Goal: Transaction & Acquisition: Download file/media

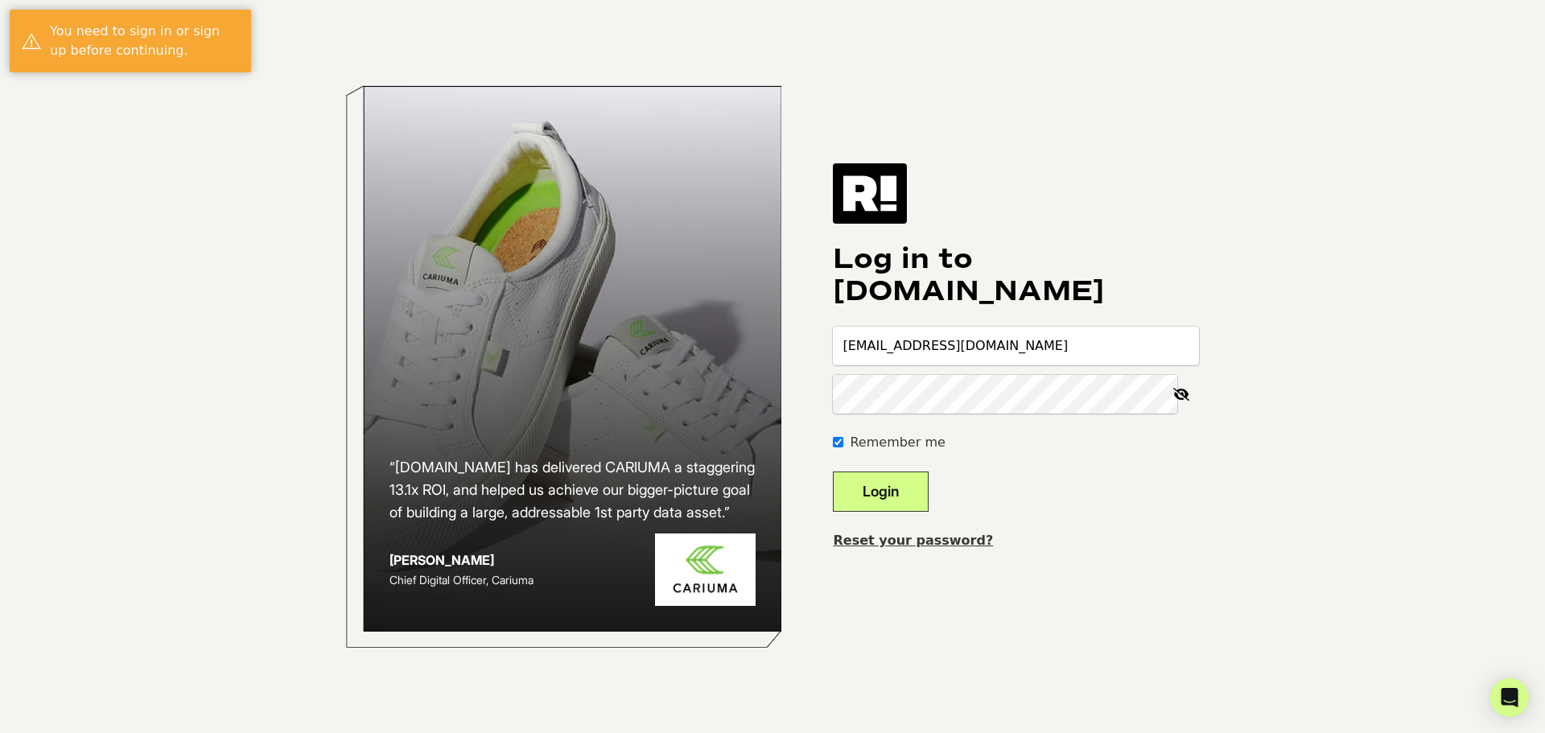
click at [915, 492] on button "Login" at bounding box center [881, 491] width 96 height 40
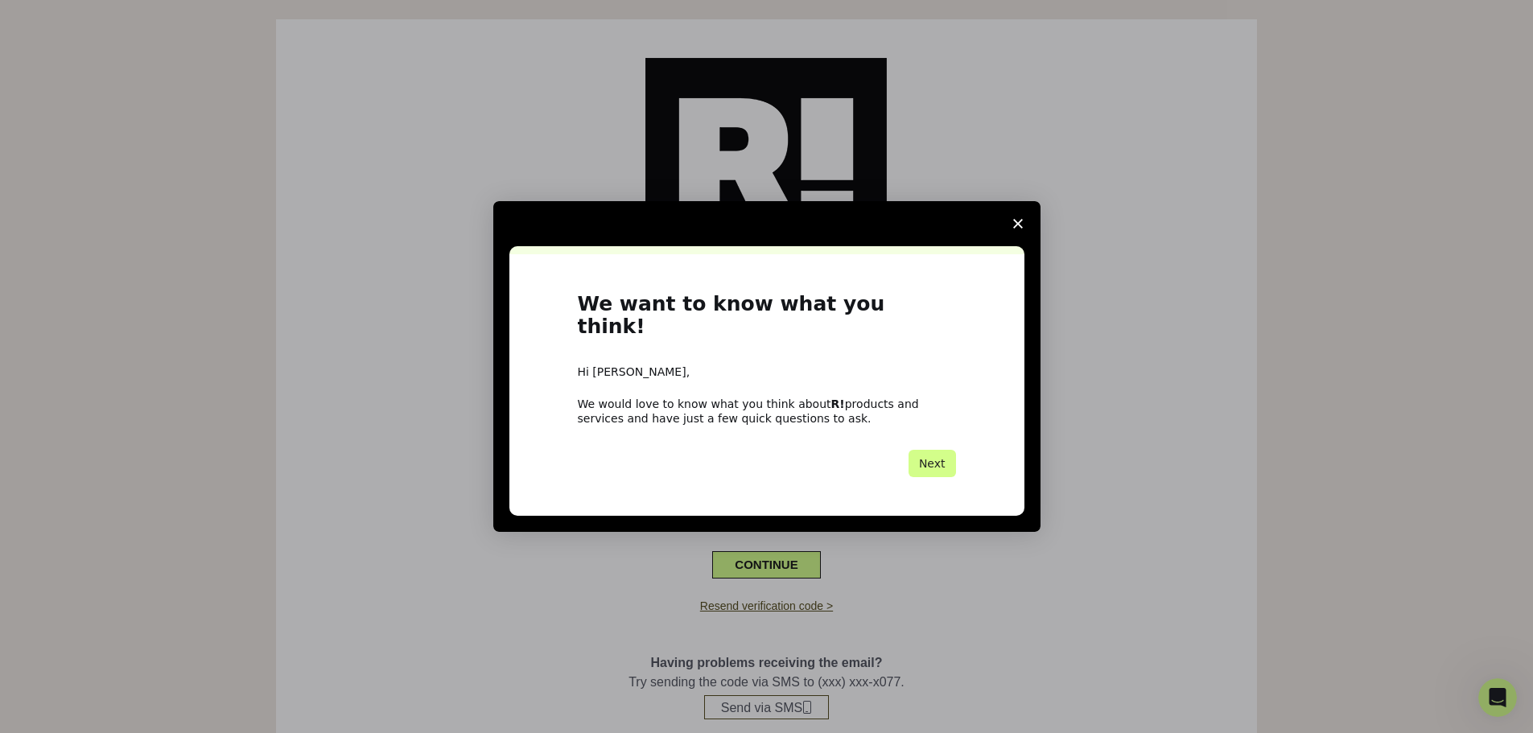
click at [1019, 228] on span "Close survey" at bounding box center [1017, 223] width 45 height 45
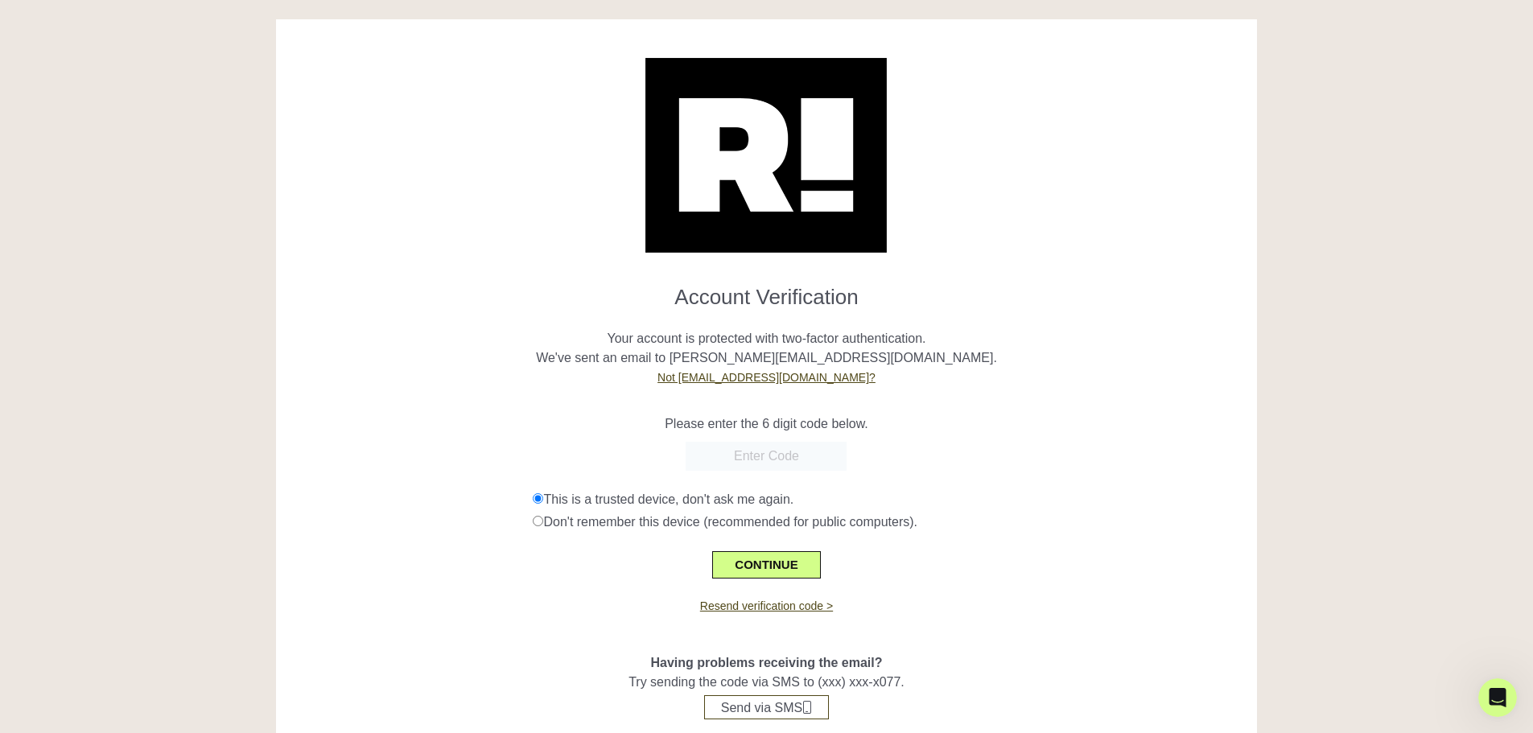
click at [716, 463] on input "text" at bounding box center [765, 456] width 161 height 29
drag, startPoint x: 719, startPoint y: 453, endPoint x: 762, endPoint y: 455, distance: 42.7
paste input "980201"
type input "980201"
click at [757, 570] on button "CONTINUE" at bounding box center [766, 564] width 108 height 27
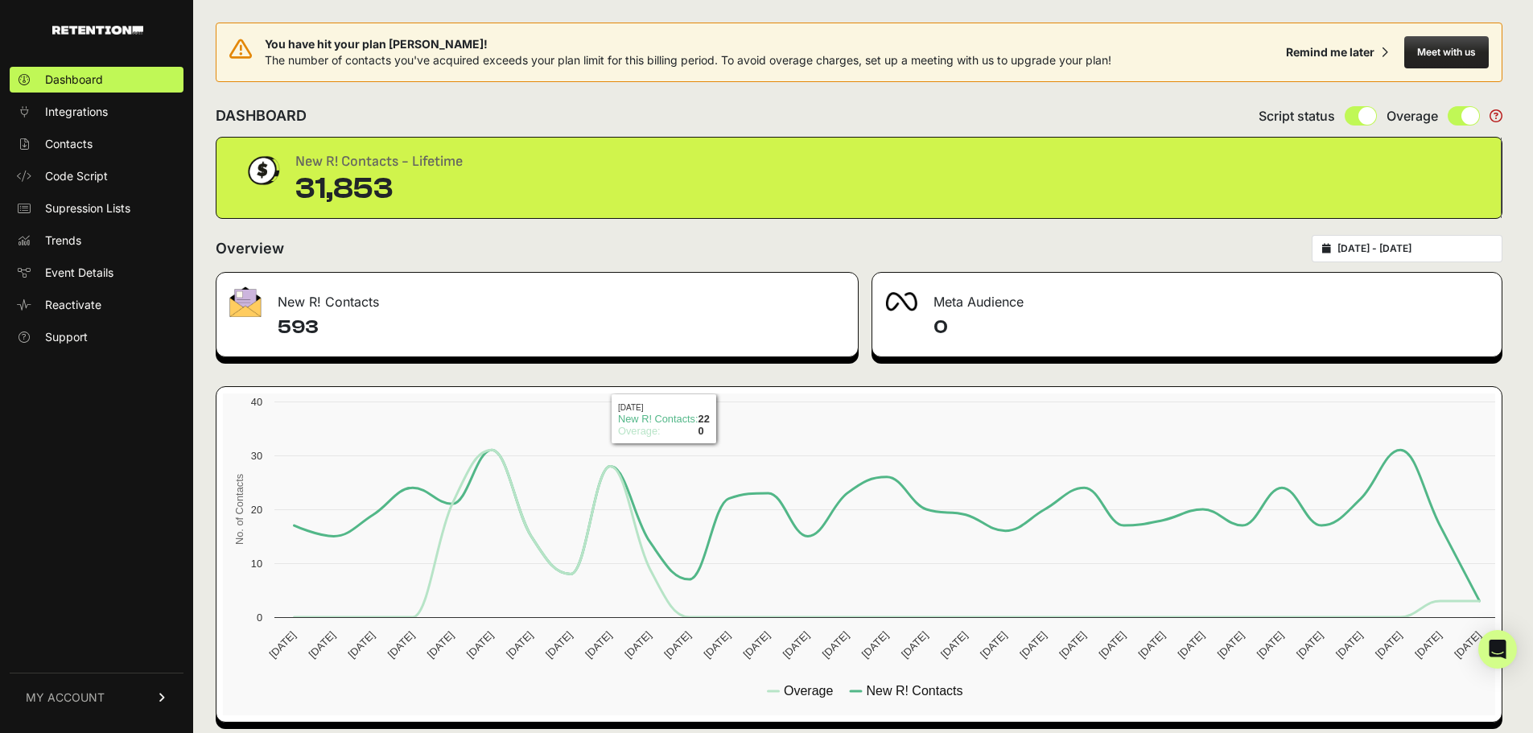
scroll to position [12, 0]
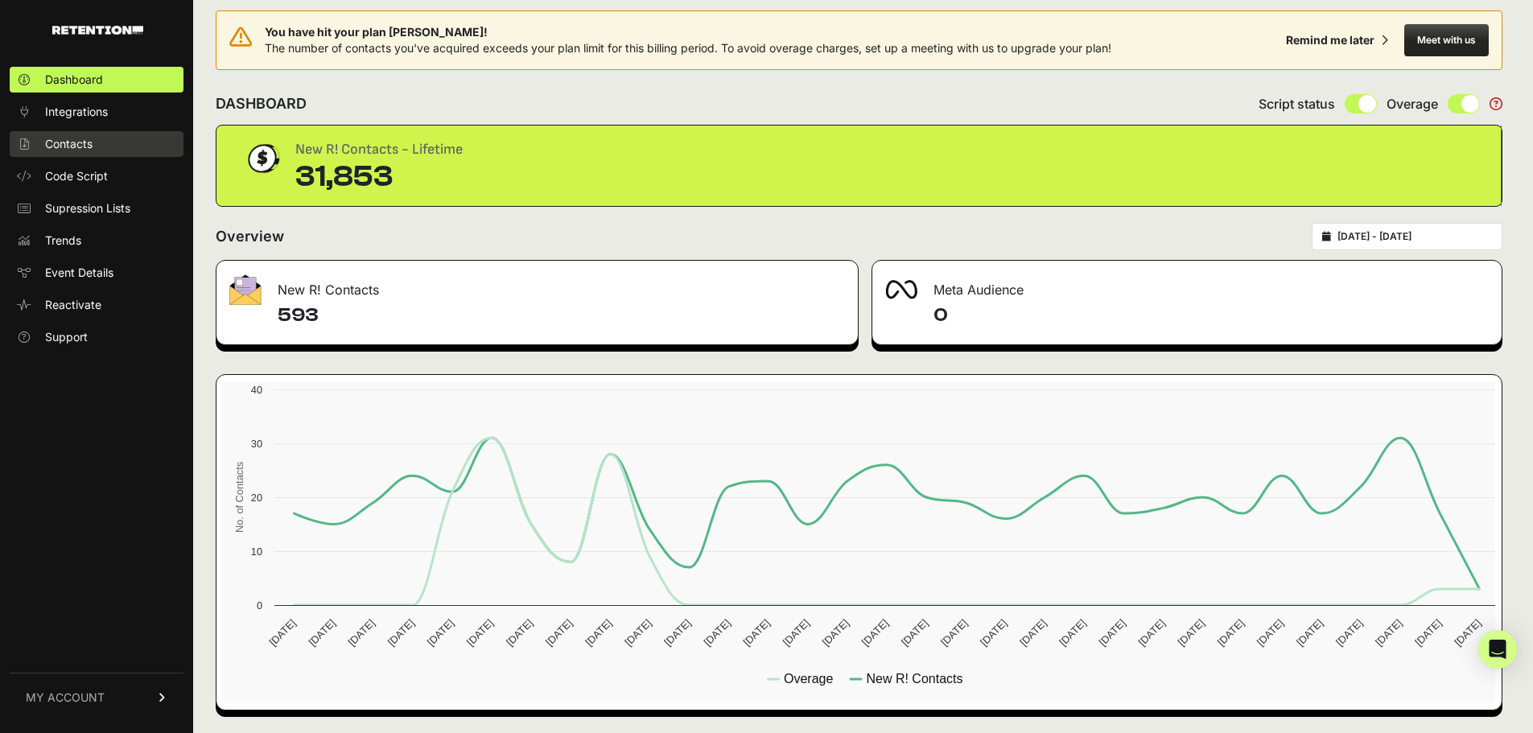
click at [58, 150] on span "Contacts" at bounding box center [68, 144] width 47 height 16
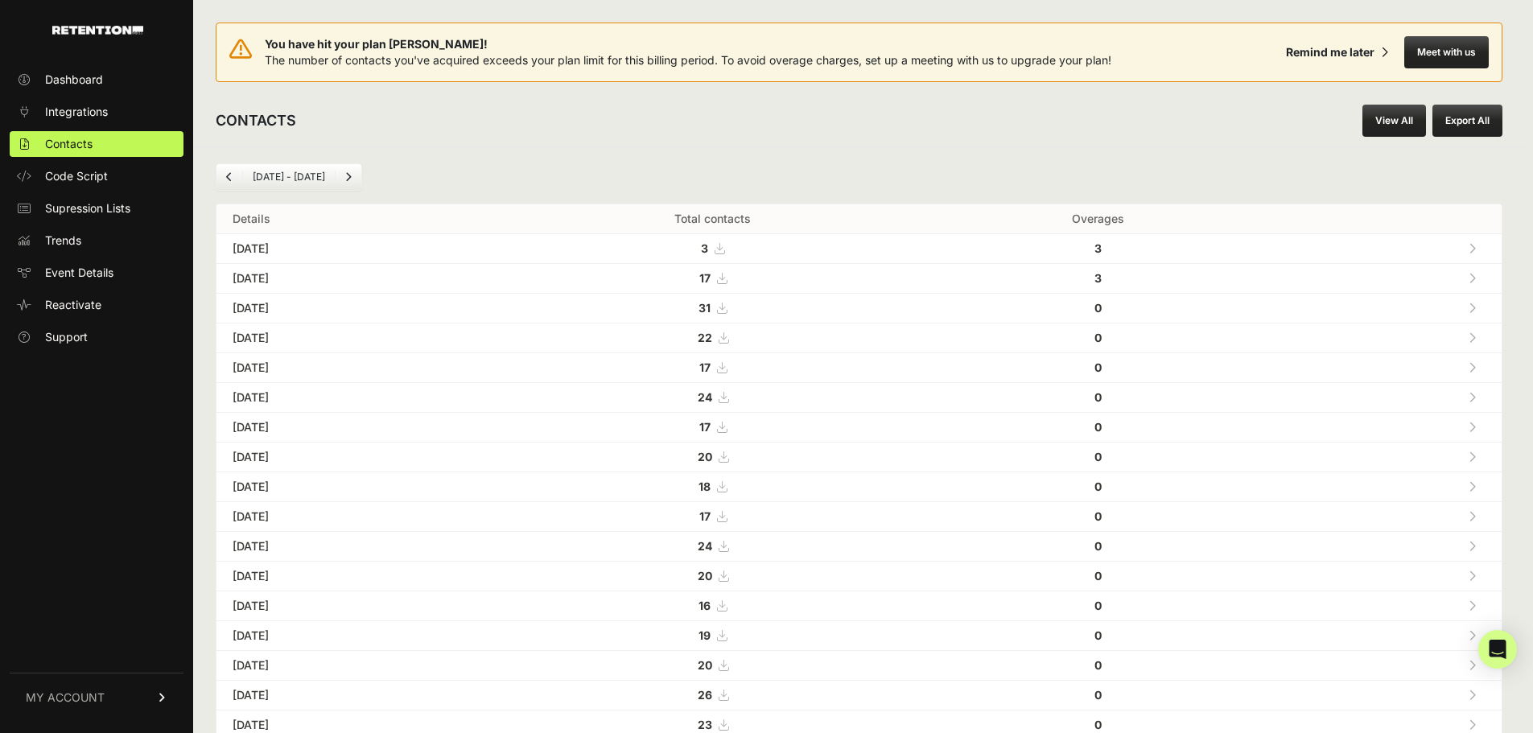
click at [726, 518] on icon at bounding box center [722, 516] width 10 height 11
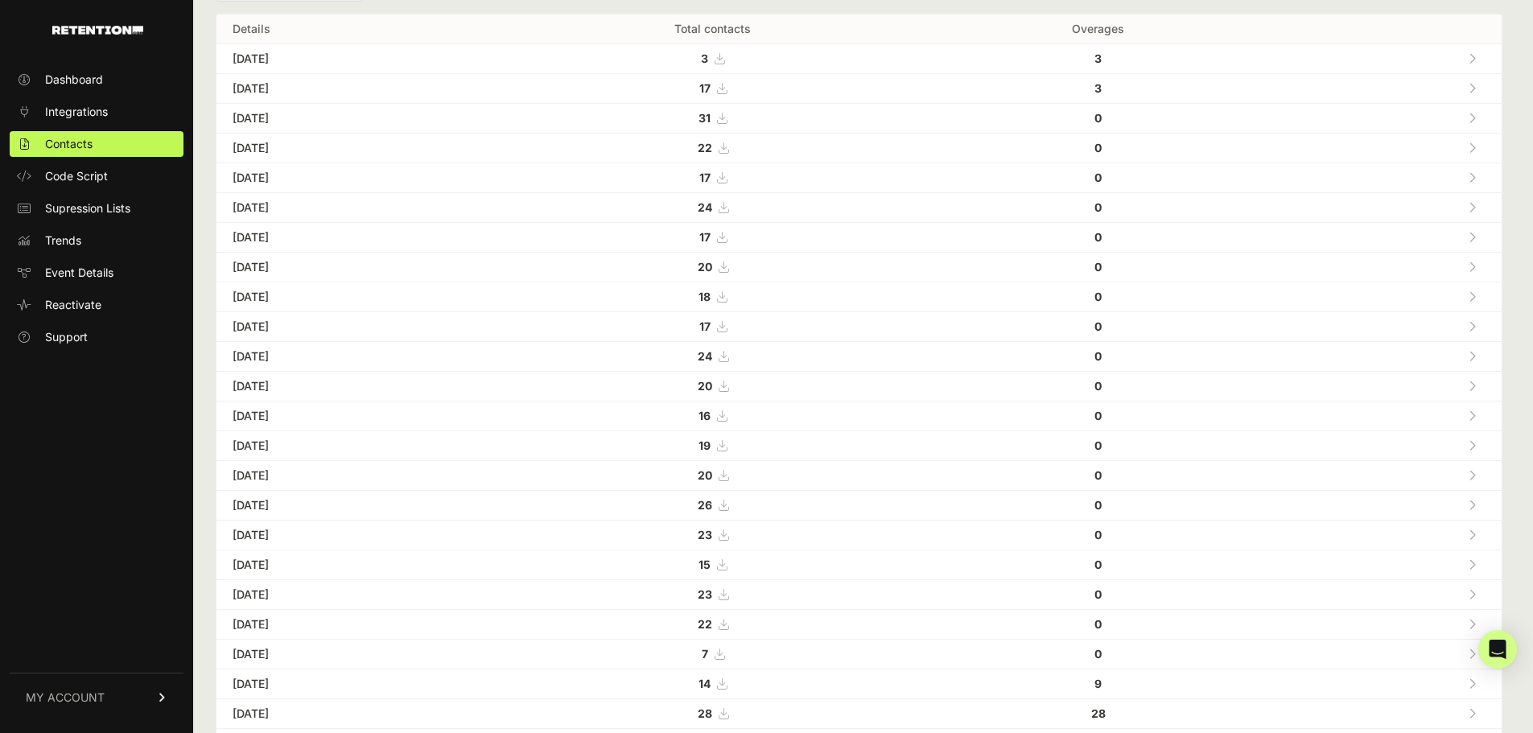
scroll to position [161, 0]
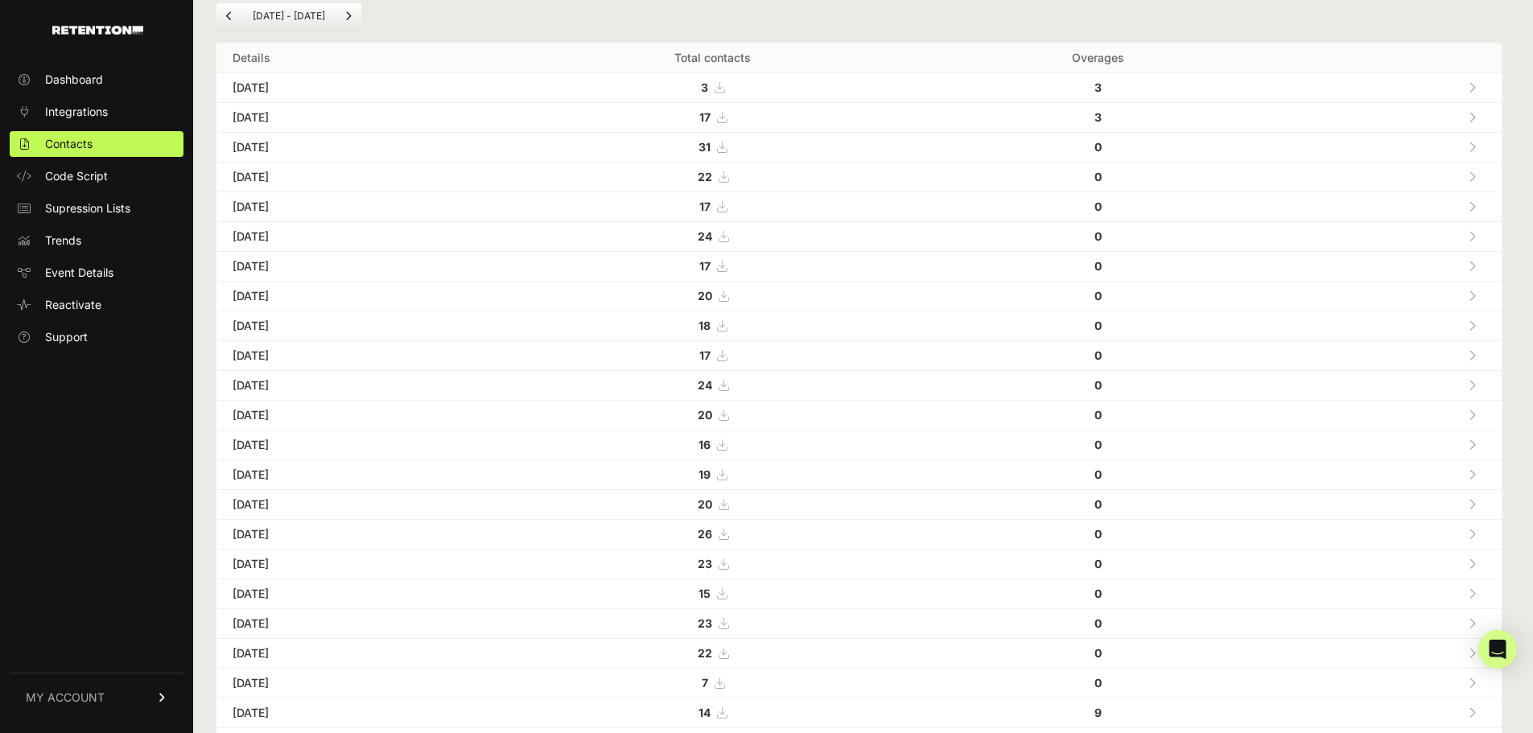
click at [728, 412] on icon at bounding box center [723, 414] width 10 height 11
click at [728, 384] on icon at bounding box center [723, 385] width 10 height 11
click at [726, 323] on icon at bounding box center [722, 325] width 10 height 11
click at [728, 290] on span "20" at bounding box center [713, 296] width 31 height 14
click at [726, 265] on span "17" at bounding box center [712, 266] width 27 height 14
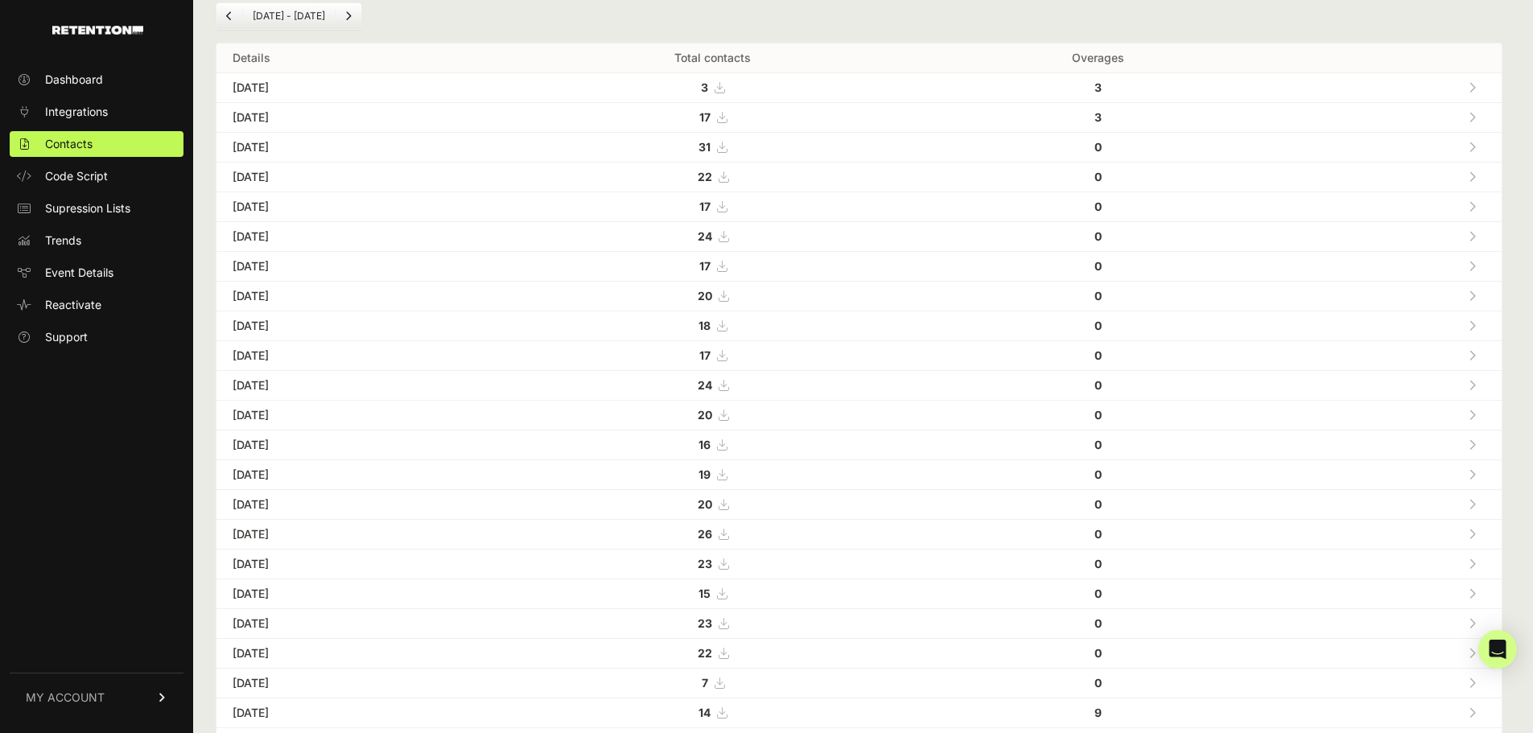
click at [726, 265] on icon at bounding box center [722, 266] width 10 height 11
click at [728, 237] on icon at bounding box center [723, 236] width 10 height 11
click at [726, 204] on icon at bounding box center [722, 206] width 10 height 11
click at [728, 175] on icon at bounding box center [723, 176] width 10 height 11
click at [726, 150] on icon at bounding box center [722, 147] width 10 height 11
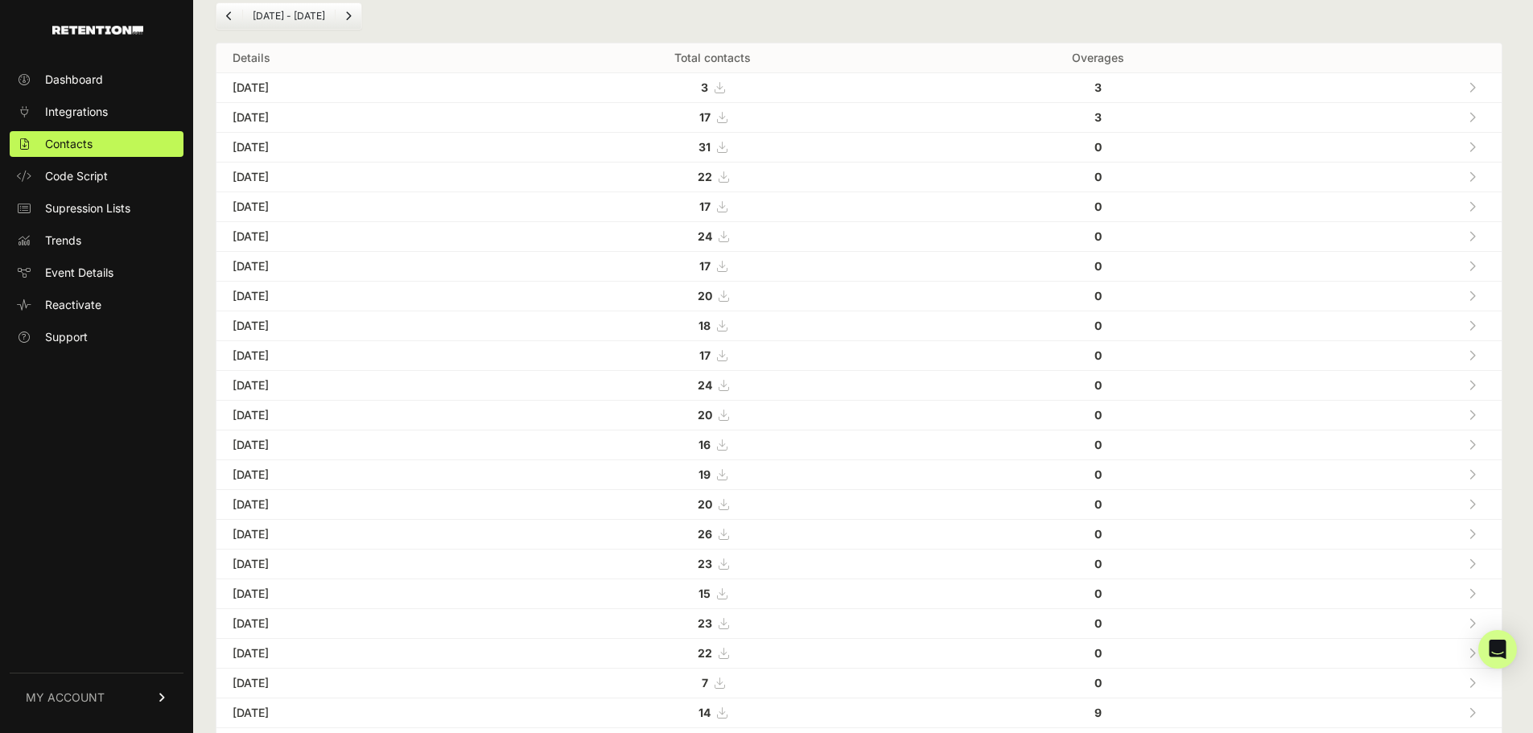
click at [726, 117] on icon at bounding box center [722, 117] width 10 height 11
